Goal: Information Seeking & Learning: Learn about a topic

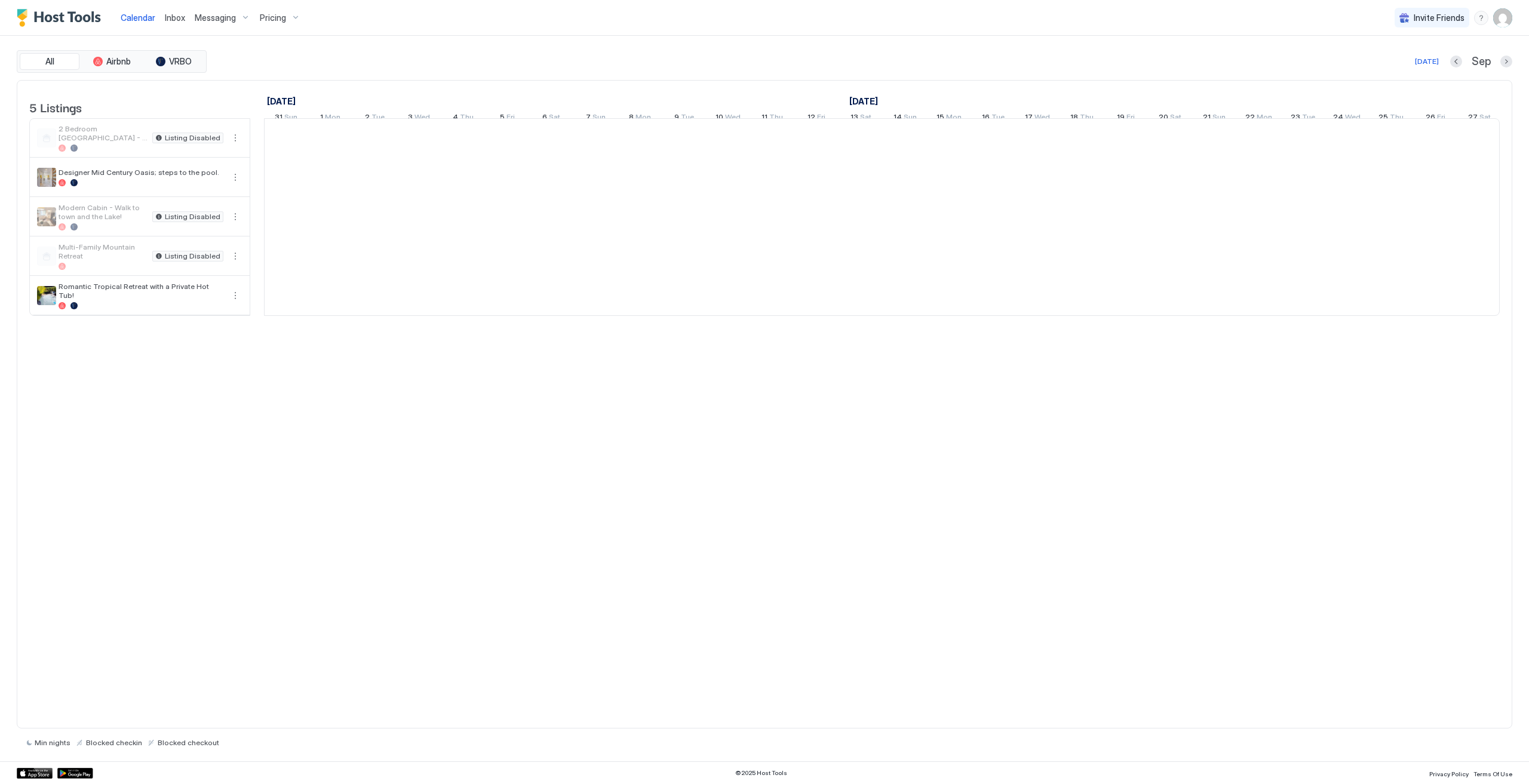
scroll to position [0, 663]
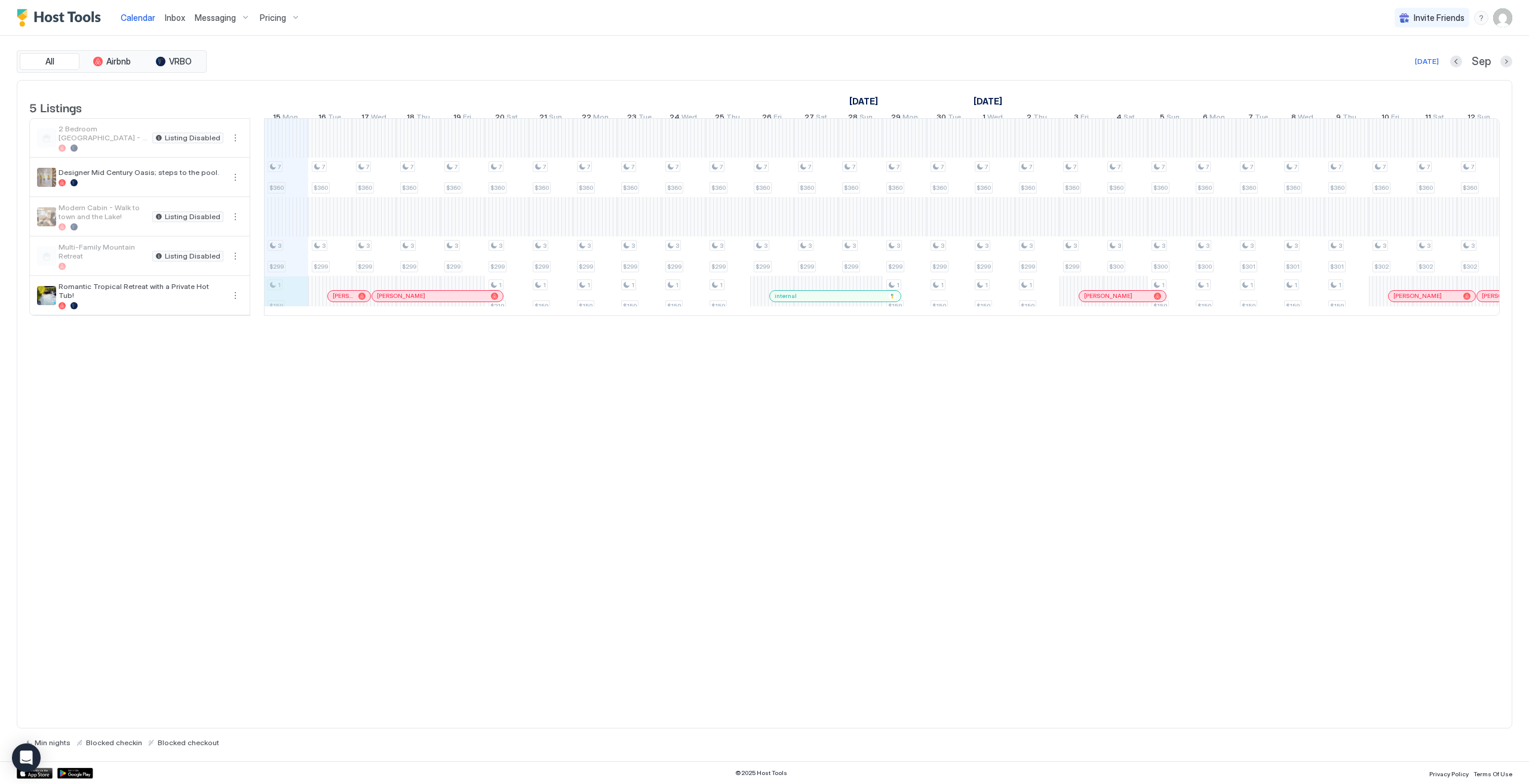
click at [295, 306] on div "7 $360 3 $299 1 $159 7 $360 3 $299 7 $360 3 $299 7 $360 3 $299 7 $360 3 $299 7 …" at bounding box center [1104, 217] width 3005 height 196
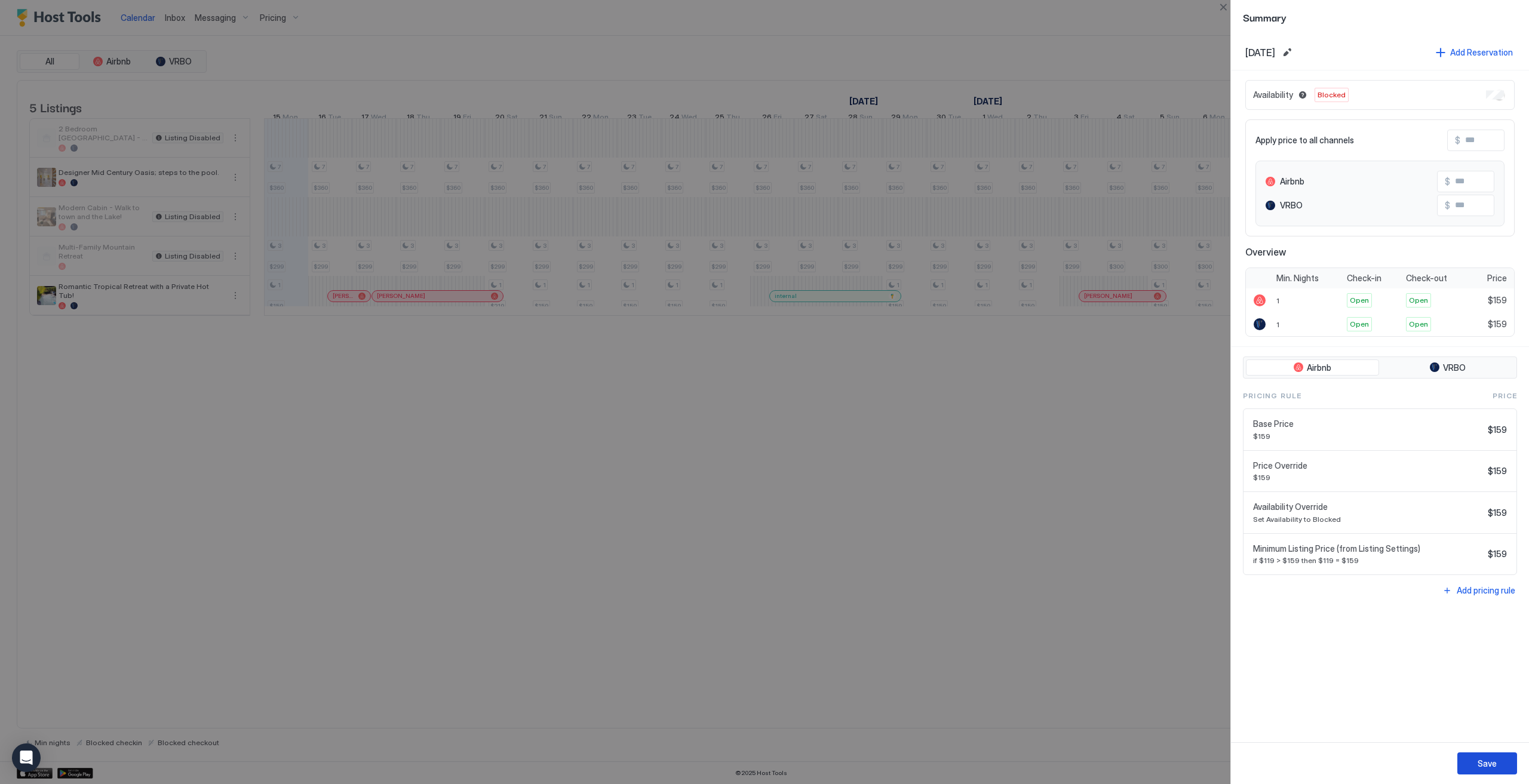
click at [1501, 763] on button "Save" at bounding box center [1487, 763] width 60 height 22
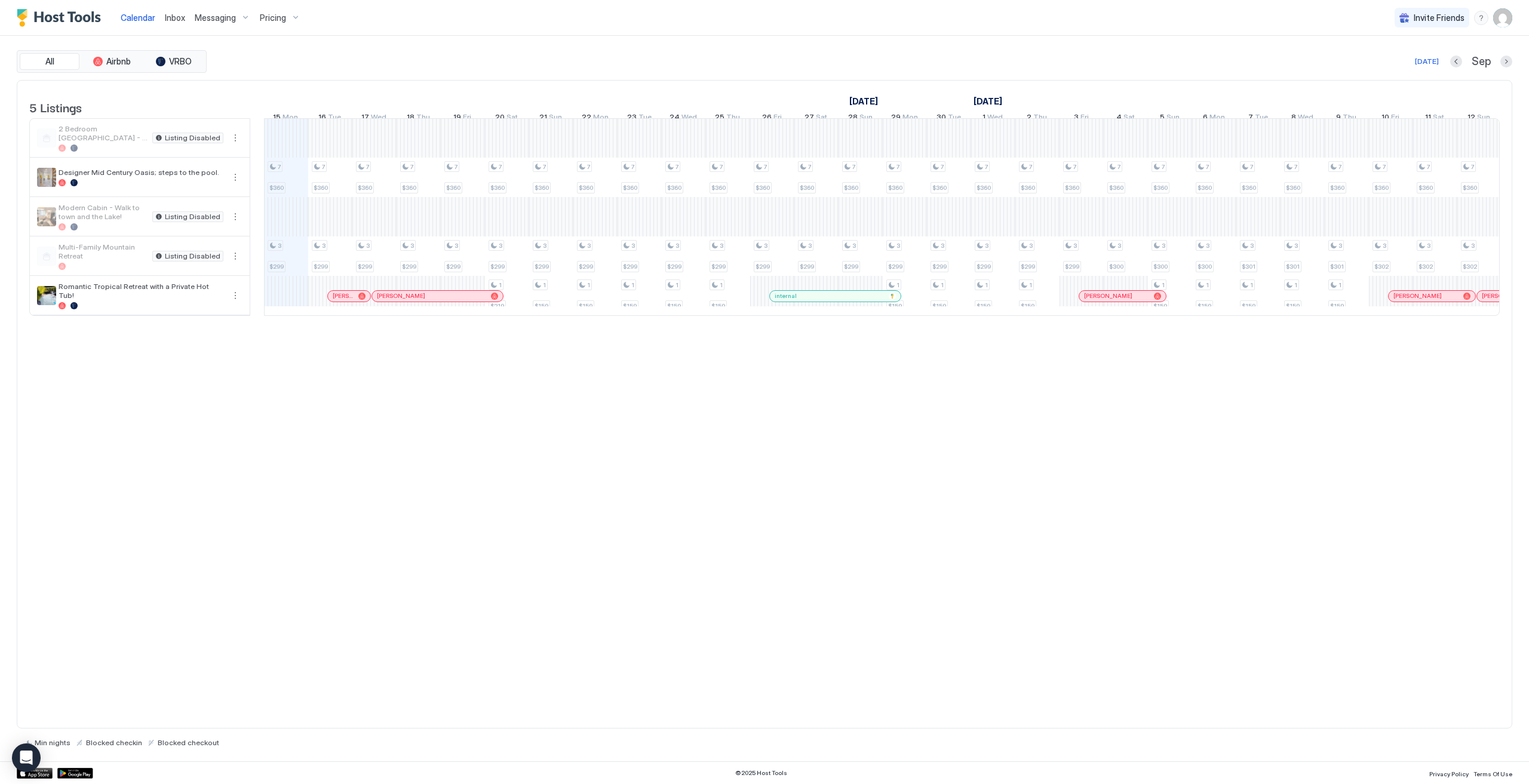
click at [227, 21] on span "Messaging" at bounding box center [216, 17] width 41 height 11
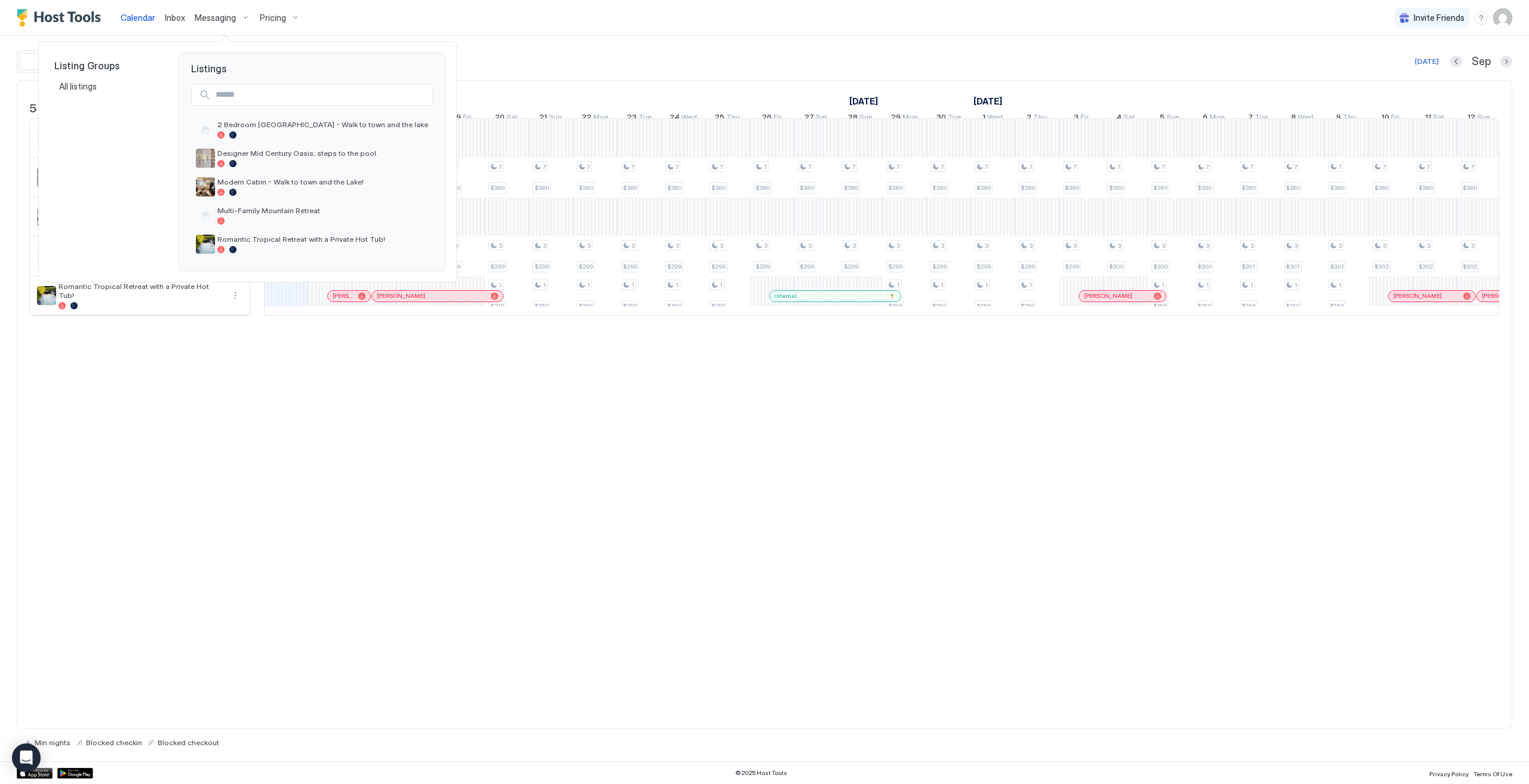
click at [271, 12] on div at bounding box center [764, 392] width 1529 height 784
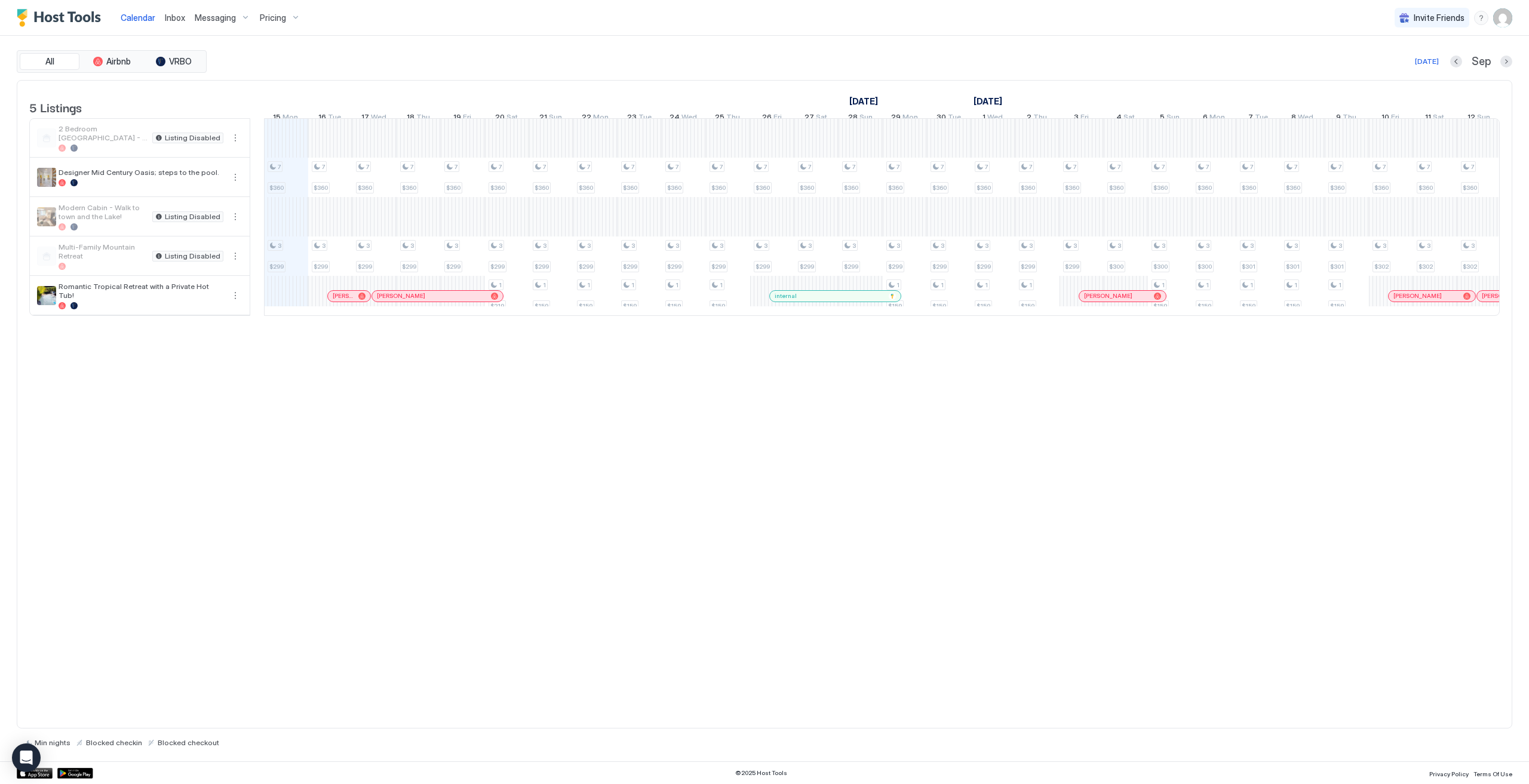
click at [278, 19] on span "Pricing" at bounding box center [273, 17] width 27 height 11
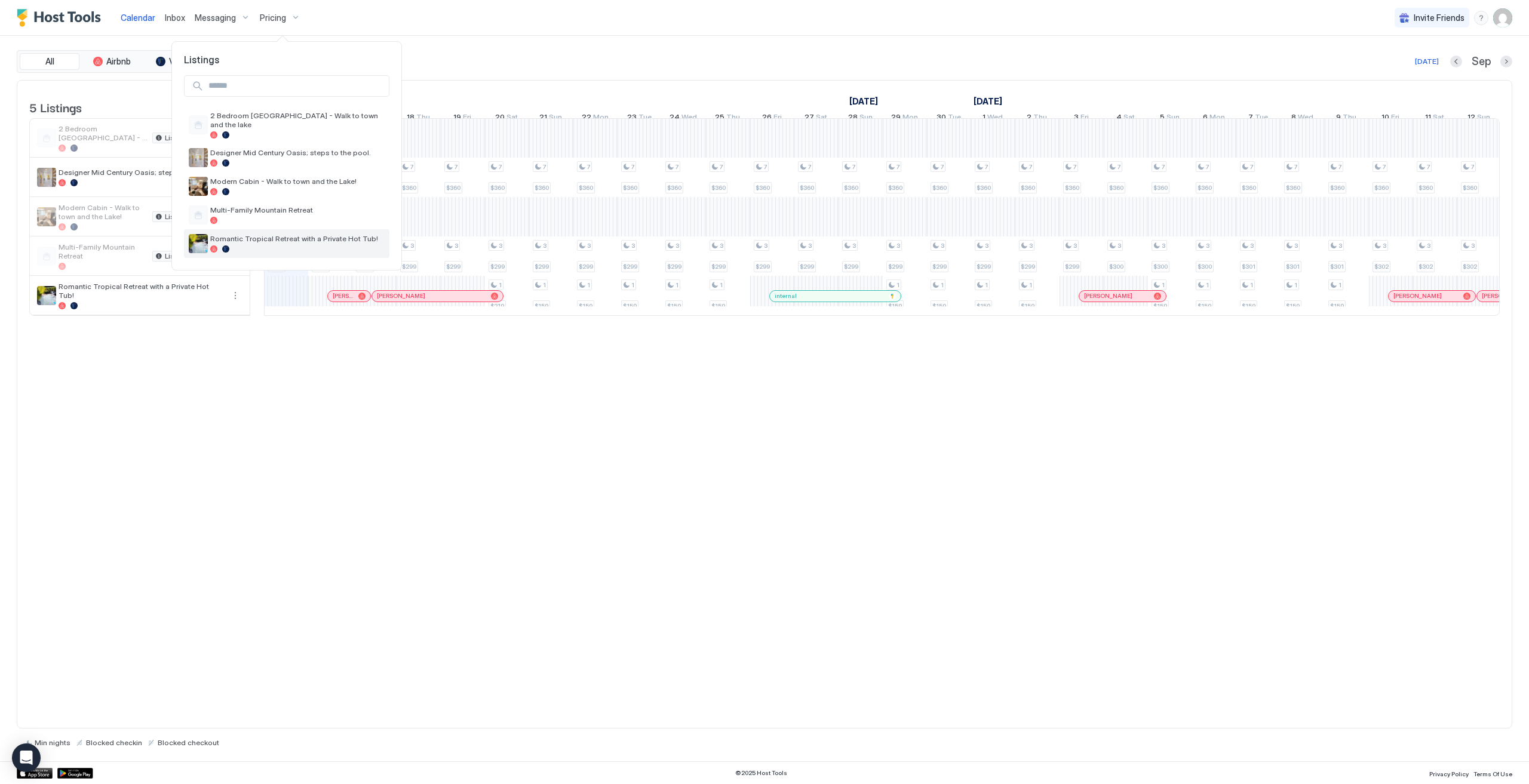
click at [306, 234] on span "Romantic Tropical Retreat with a Private Hot Tub!" at bounding box center [297, 238] width 174 height 9
